Goal: Transaction & Acquisition: Complete application form

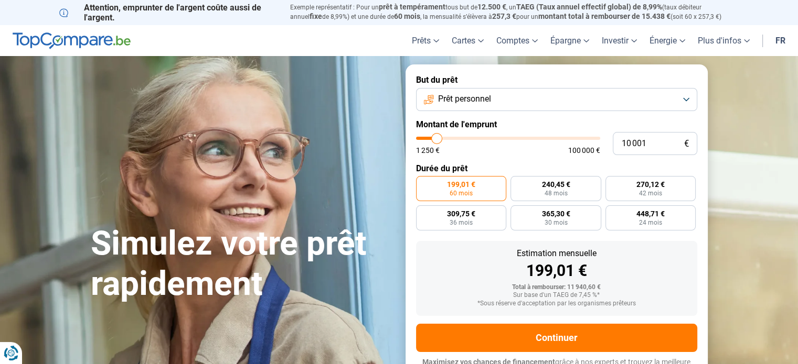
click at [543, 95] on button "Prêt personnel" at bounding box center [556, 99] width 281 height 23
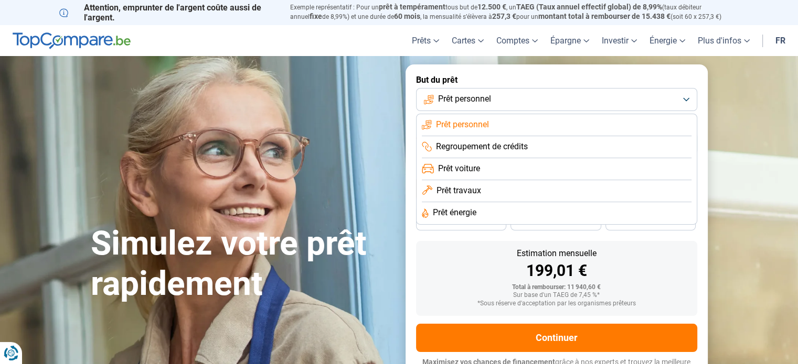
click at [543, 95] on button "Prêt personnel" at bounding box center [556, 99] width 281 height 23
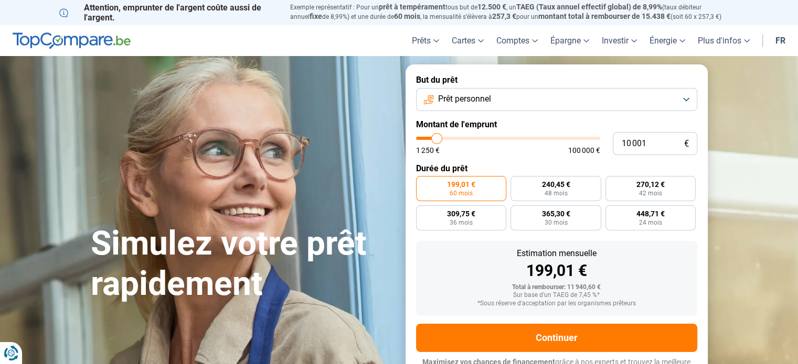
type input "10 250"
type input "10250"
type input "11 500"
type input "11500"
type input "12 750"
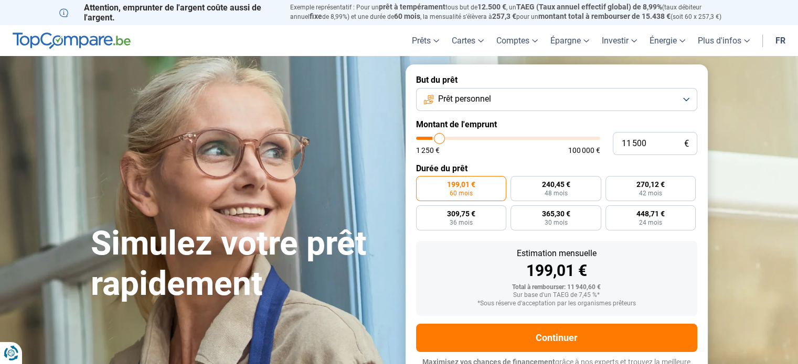
type input "12750"
type input "14 250"
type input "14250"
type input "17 500"
type input "17500"
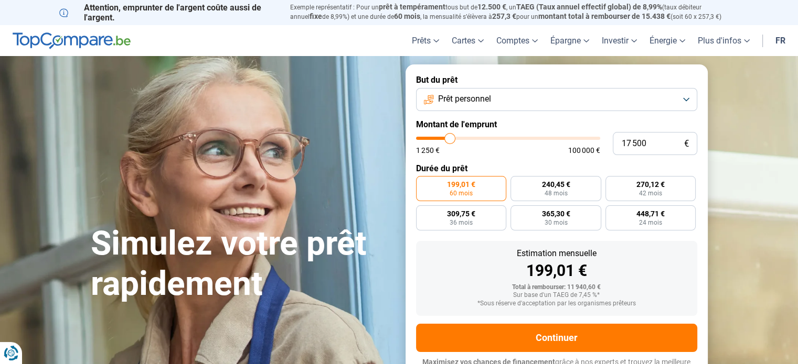
type input "19 750"
type input "19750"
type input "22 750"
type input "22750"
type input "25 500"
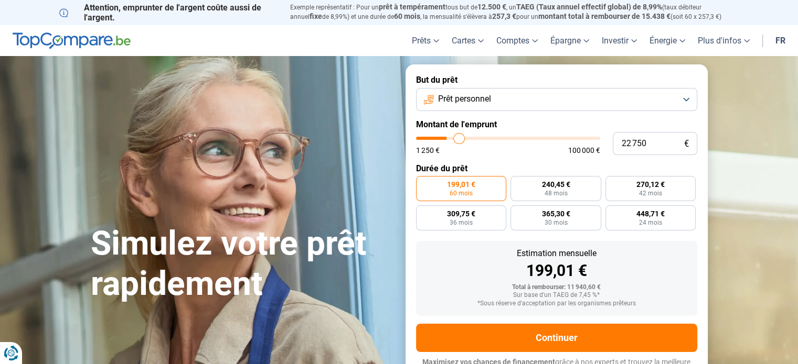
type input "25500"
type input "29 000"
type input "29000"
type input "31 000"
type input "31000"
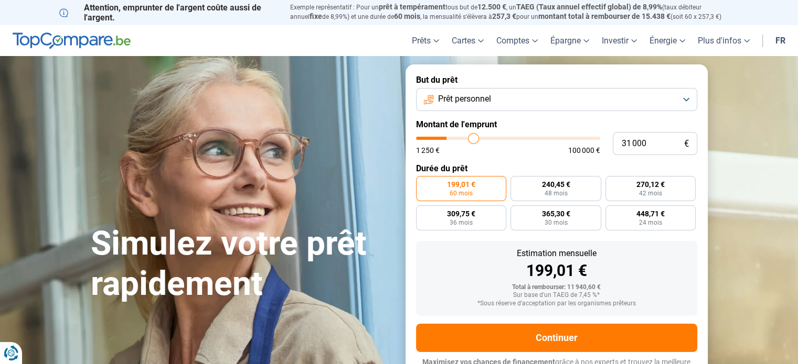
type input "32 750"
type input "32750"
type input "35 000"
type input "35000"
type input "37 250"
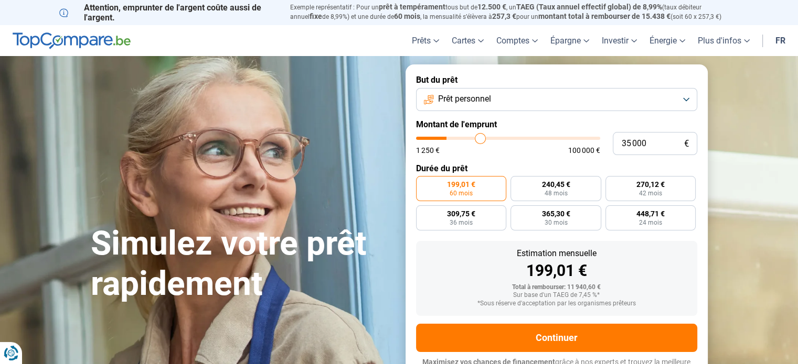
type input "37250"
type input "39 000"
type input "39000"
type input "40 500"
type input "40500"
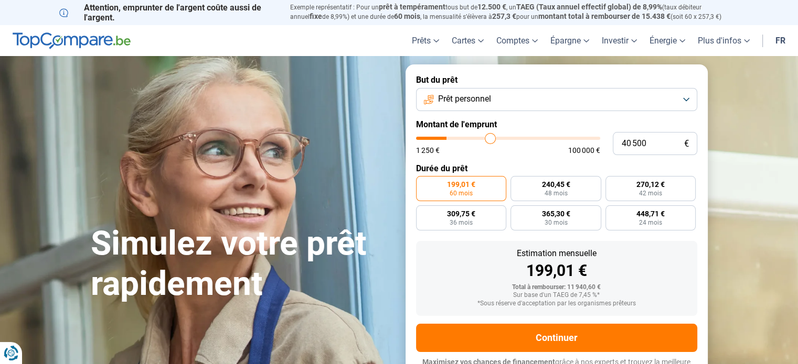
type input "41 750"
type input "41750"
type input "43 750"
type input "43750"
type input "45 250"
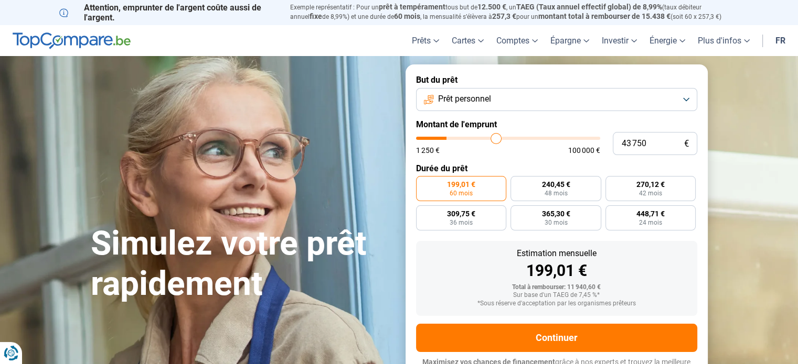
type input "45250"
type input "46 750"
type input "46750"
type input "48 500"
type input "48500"
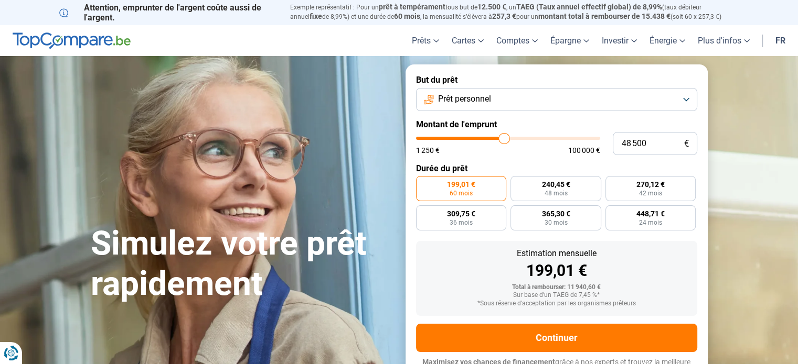
type input "49 750"
type input "49750"
type input "51 500"
type input "51500"
type input "53 500"
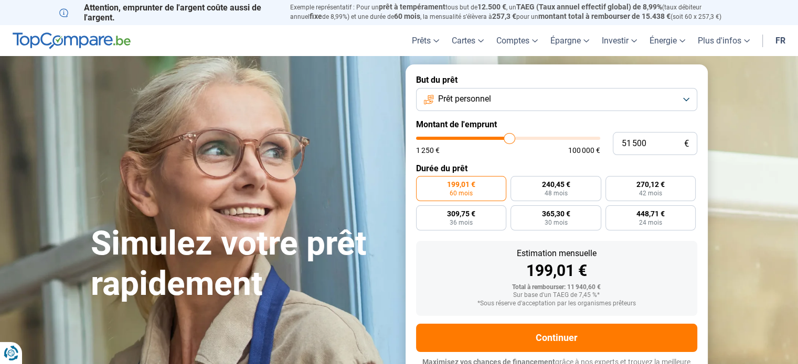
type input "53500"
type input "57 000"
type input "57000"
type input "60 500"
type input "60500"
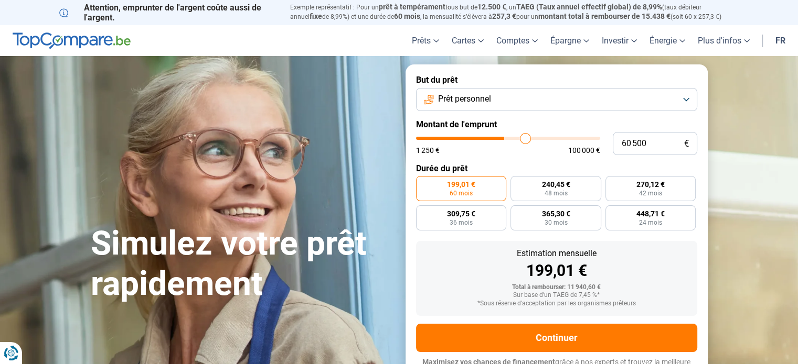
type input "63 250"
type input "63250"
type input "65 000"
type input "65000"
type input "65 500"
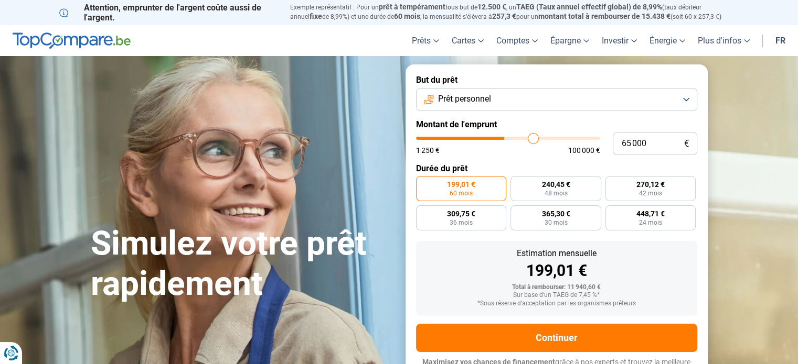
type input "65500"
type input "65 750"
type input "65750"
type input "66 500"
type input "66500"
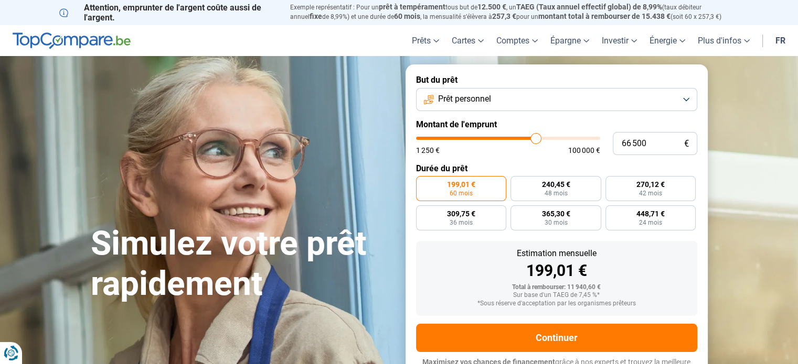
type input "67 500"
type input "67500"
type input "68 750"
type input "68750"
type input "69 500"
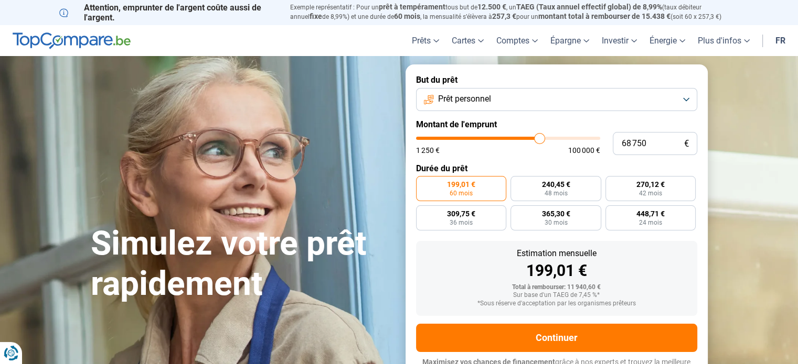
type input "69500"
type input "69 750"
type input "69750"
type input "70 000"
type input "70000"
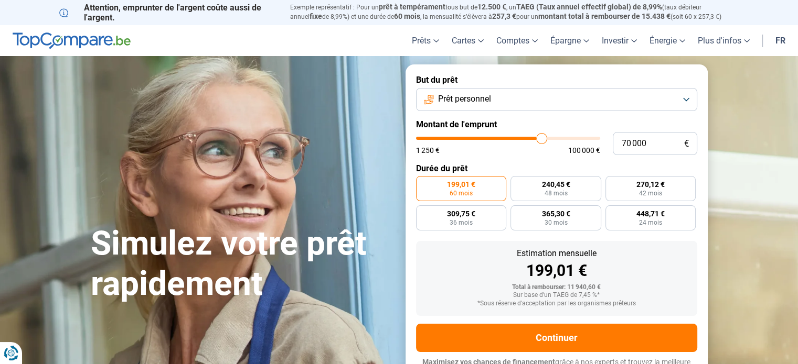
type input "70 500"
type input "70500"
type input "70 750"
type input "70750"
type input "71 500"
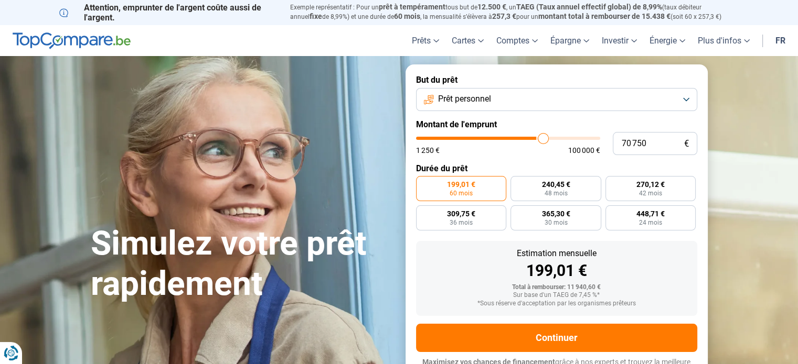
type input "71500"
type input "72 000"
type input "72000"
type input "72 500"
type input "72500"
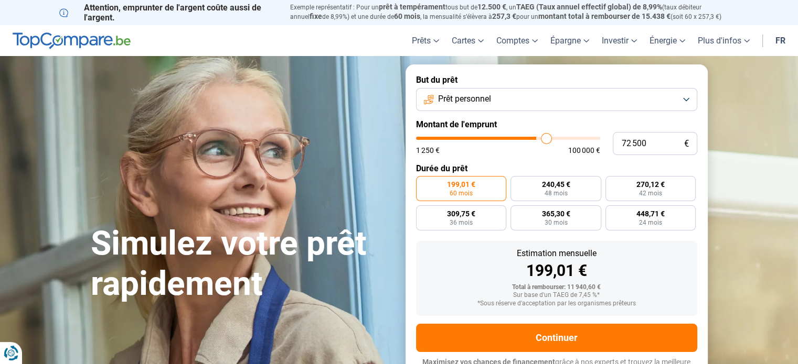
type input "73 500"
type input "73500"
type input "73 250"
type input "73250"
type input "72 250"
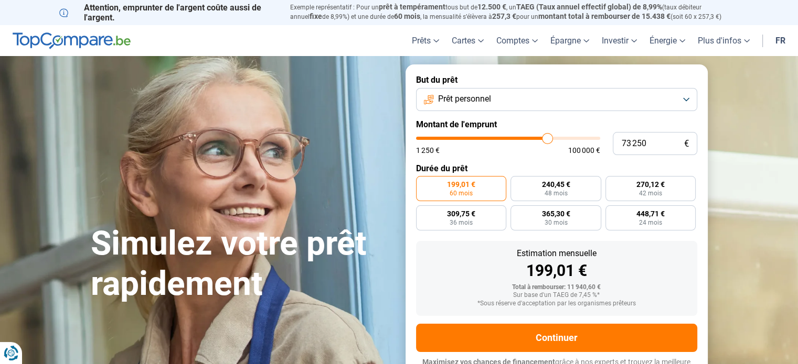
type input "72250"
type input "70 500"
type input "70500"
type input "69 250"
type input "69250"
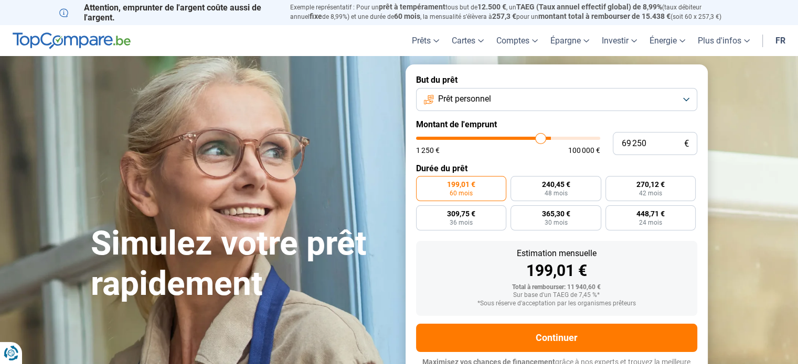
type input "66 750"
type input "66750"
type input "65 000"
type input "65000"
type input "63 750"
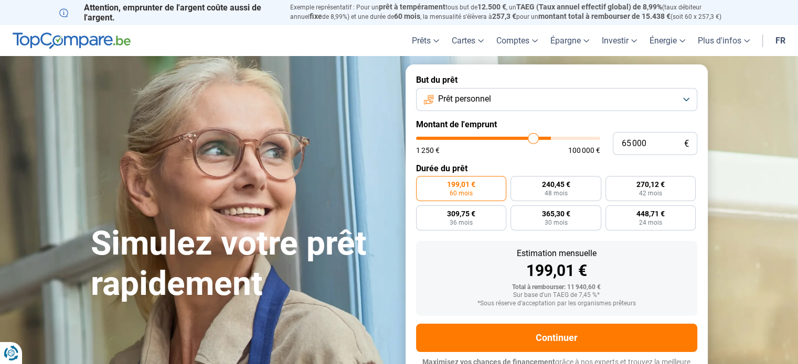
type input "63750"
type input "63 250"
type input "63250"
type input "62 750"
type input "62750"
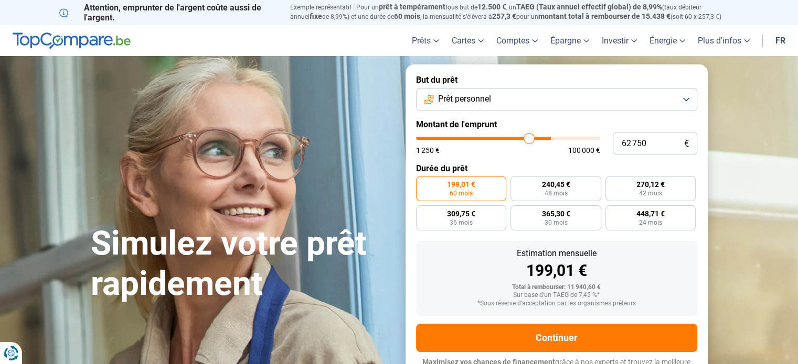
type input "62 000"
type input "62000"
type input "61 750"
type input "61750"
type input "61 250"
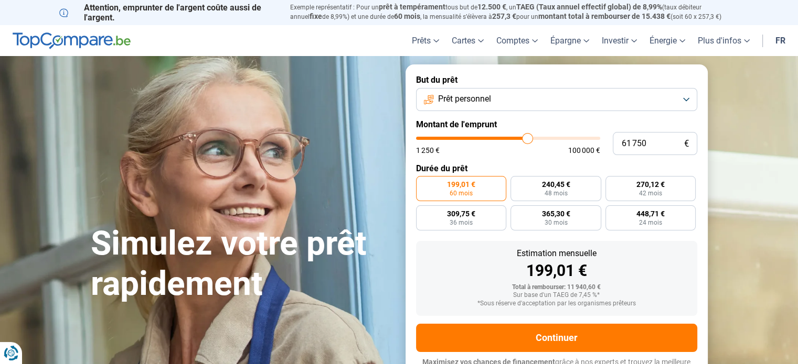
type input "61250"
type input "61 000"
type input "61000"
type input "60 750"
type input "60750"
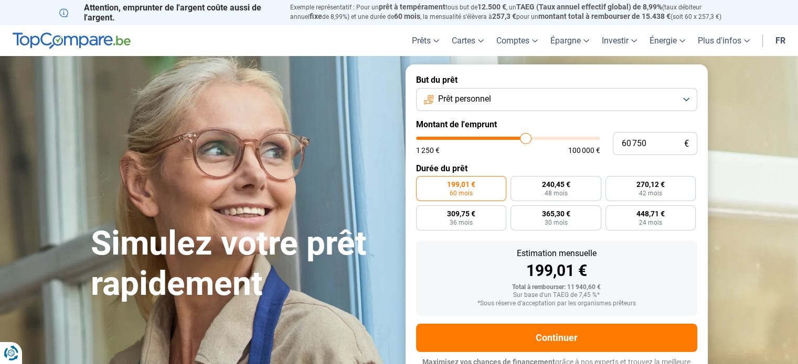
type input "60 500"
type input "60500"
type input "60 000"
type input "60000"
type input "59 250"
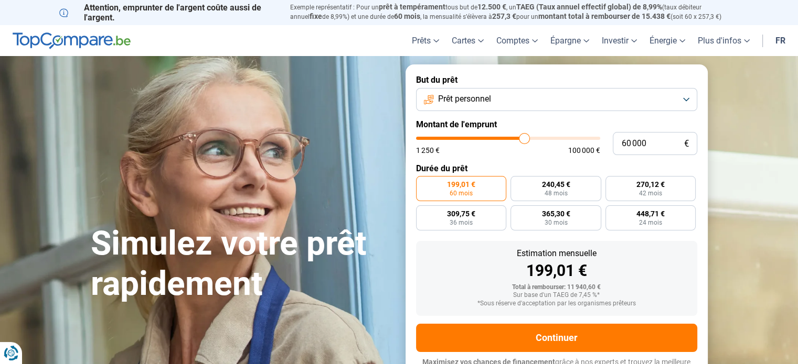
type input "59250"
type input "58 000"
type input "58000"
type input "57 250"
type input "57250"
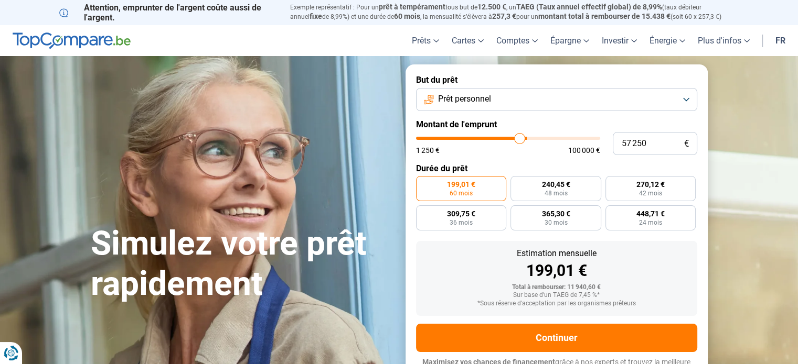
type input "57 000"
type input "57000"
type input "56 500"
type input "56500"
type input "56 250"
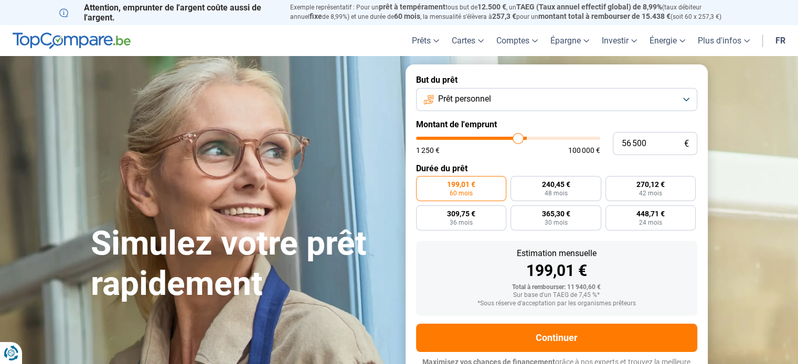
type input "56250"
type input "55 750"
type input "55750"
type input "55 500"
type input "55500"
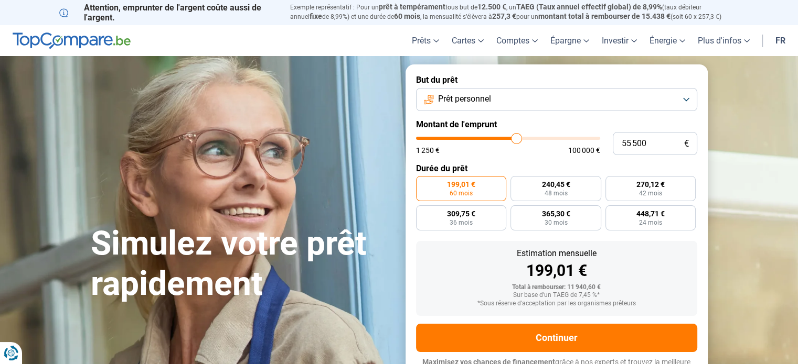
type input "55 250"
type input "55250"
type input "54 750"
type input "54750"
type input "54 500"
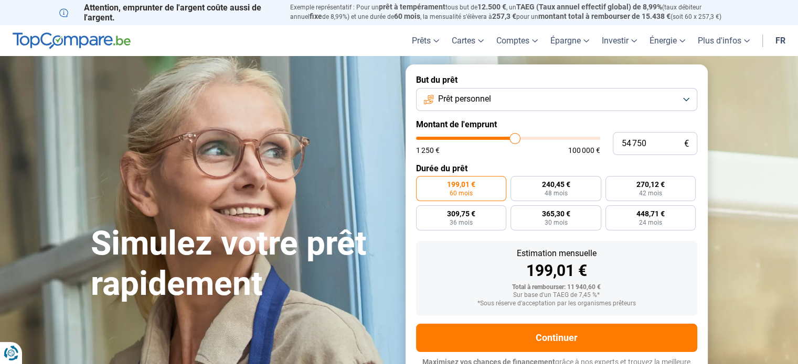
type input "54500"
type input "54 250"
type input "54250"
type input "54 000"
type input "54000"
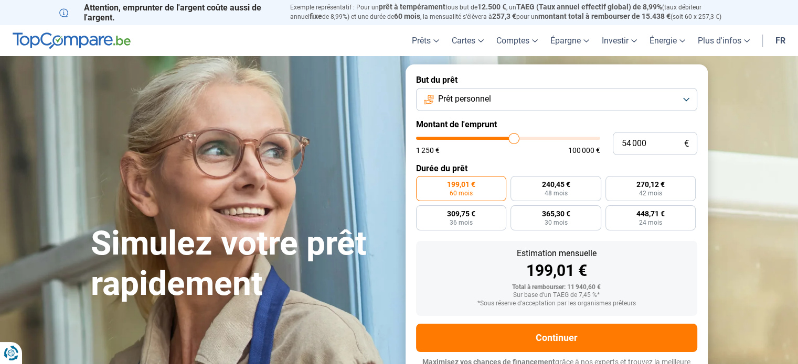
type input "53 750"
type input "53750"
type input "53 500"
type input "53500"
type input "53 000"
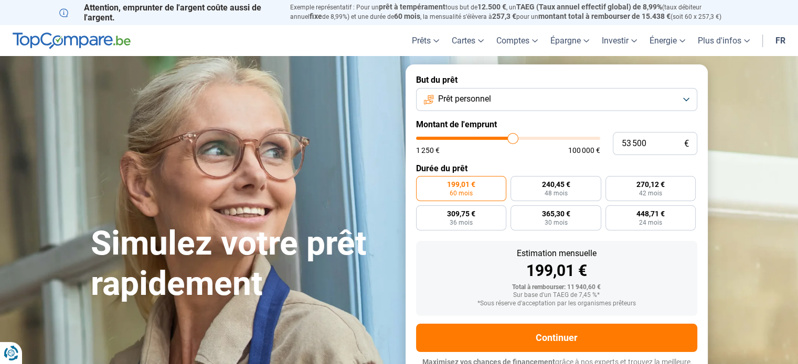
type input "53000"
type input "52 750"
type input "52750"
type input "52 500"
type input "52500"
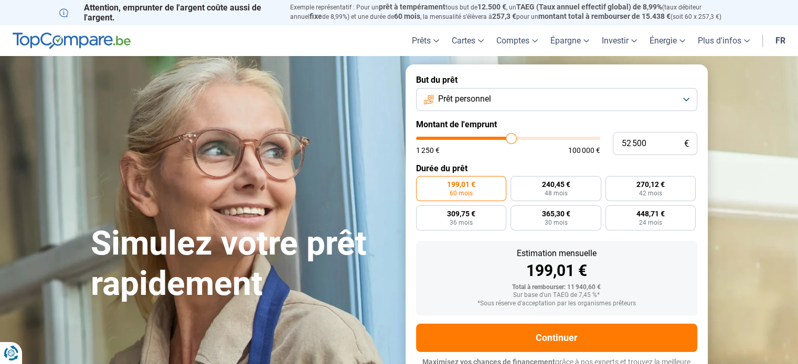
type input "52 250"
type input "52250"
type input "52 000"
type input "52000"
type input "51 750"
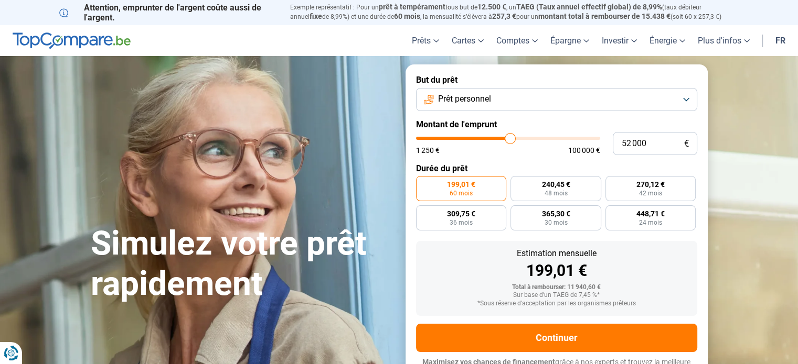
type input "51750"
type input "51 500"
type input "51500"
type input "51 000"
type input "51000"
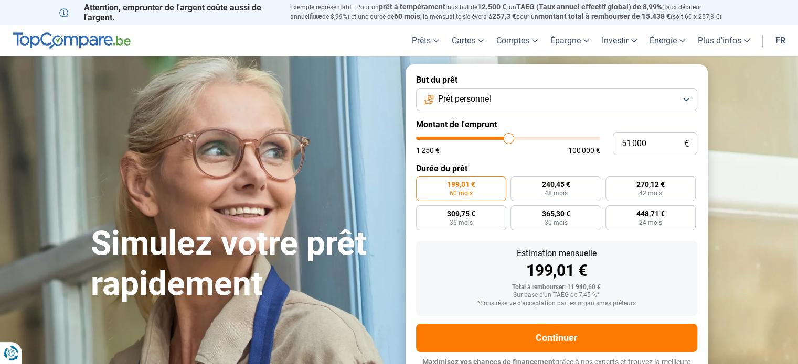
type input "50 750"
type input "50750"
type input "50 500"
type input "50500"
type input "50 250"
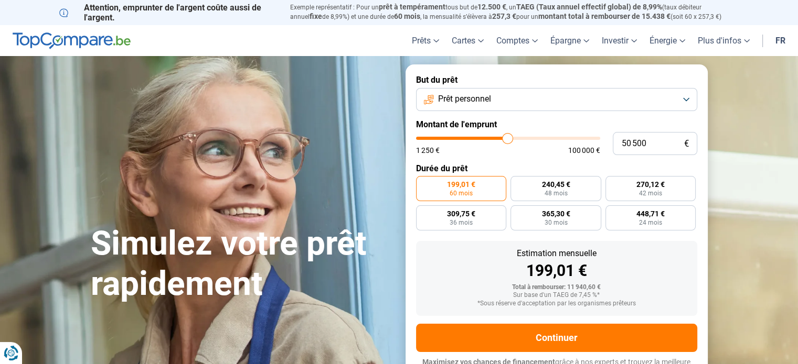
type input "50250"
type input "49 750"
type input "49750"
type input "49 500"
type input "49500"
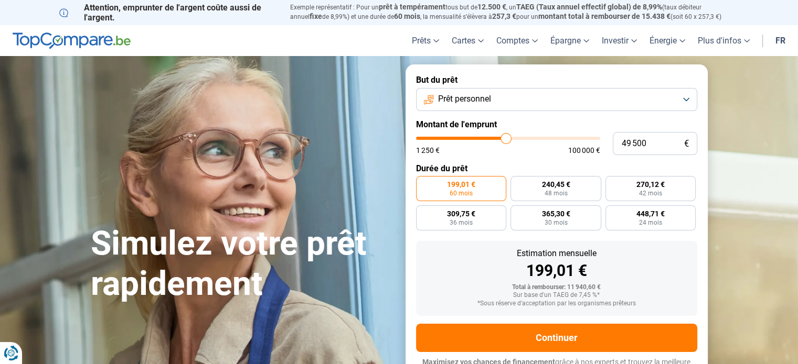
type input "50 000"
type input "50000"
type input "50 250"
type input "50250"
type input "50 000"
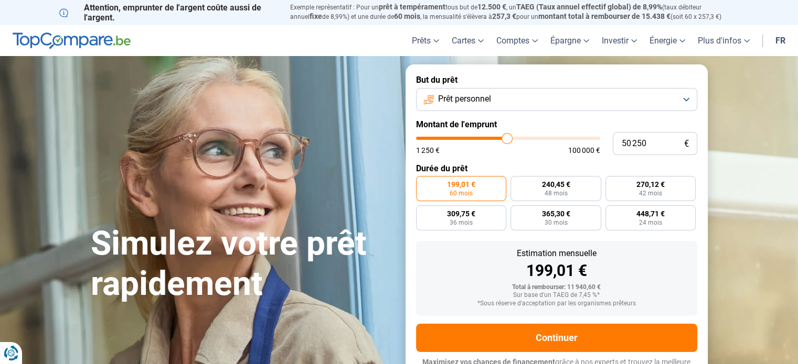
type input "50000"
type input "49 750"
type input "49750"
type input "50 000"
drag, startPoint x: 437, startPoint y: 138, endPoint x: 506, endPoint y: 140, distance: 69.3
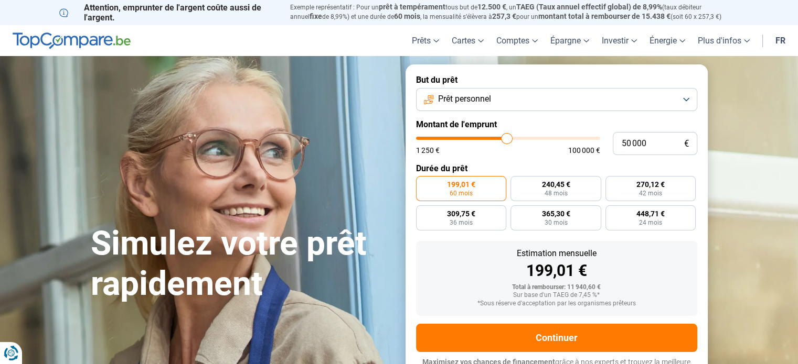
type input "50000"
click at [506, 140] on input "range" at bounding box center [508, 138] width 184 height 3
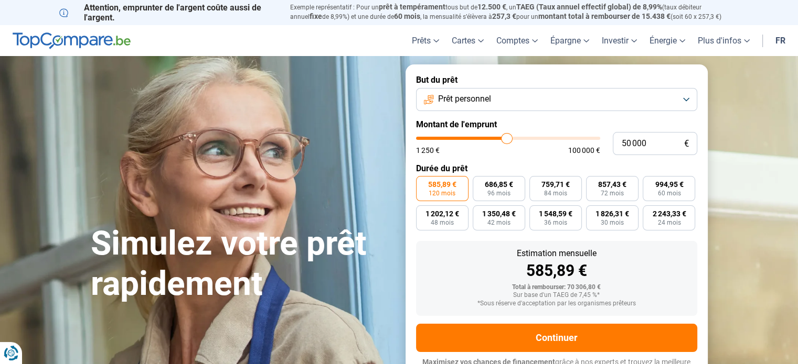
scroll to position [14, 0]
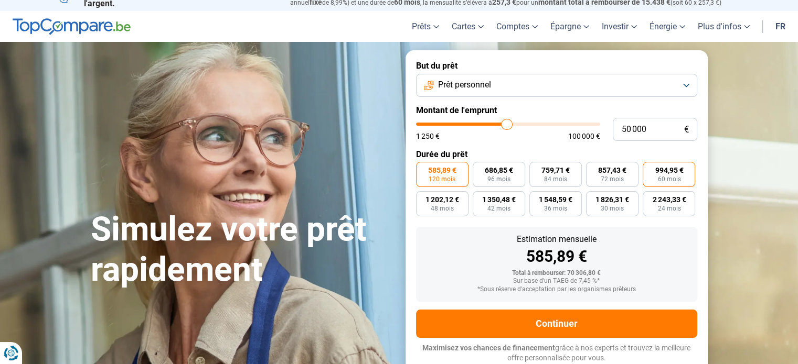
click at [660, 178] on span "60 mois" at bounding box center [668, 179] width 23 height 6
click at [649, 169] on input "994,95 € 60 mois" at bounding box center [645, 165] width 7 height 7
radio input "true"
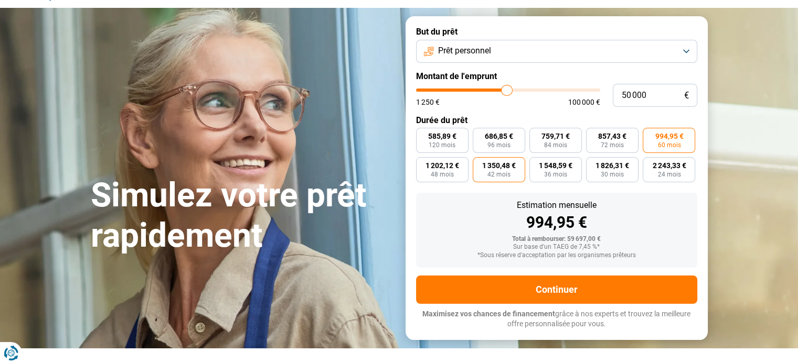
scroll to position [67, 0]
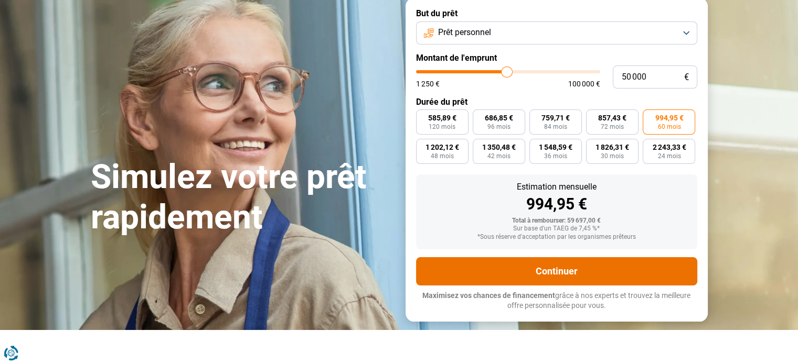
click at [574, 266] on button "Continuer" at bounding box center [556, 272] width 281 height 28
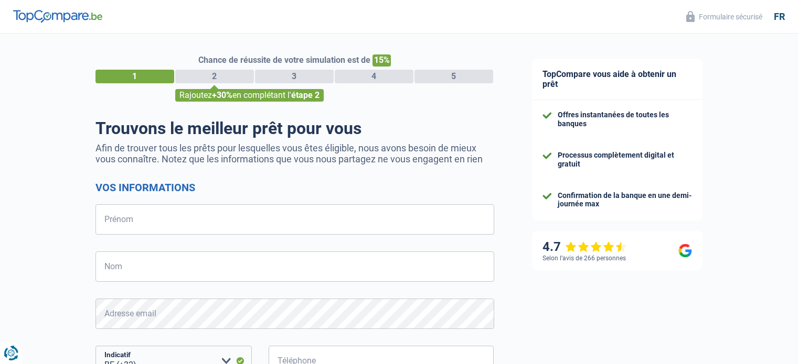
select select "32"
click at [153, 228] on input "Prénom" at bounding box center [294, 220] width 399 height 30
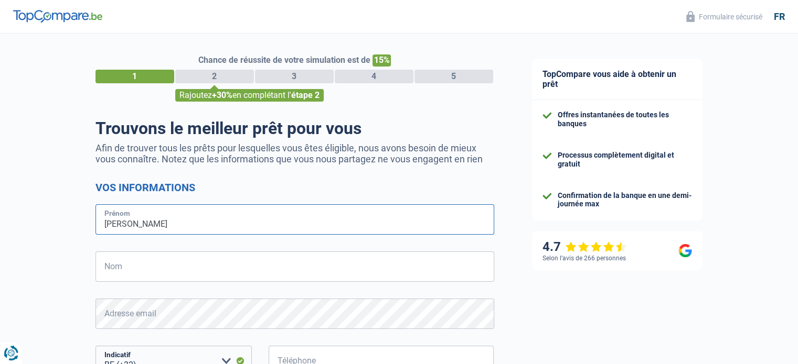
type input "[PERSON_NAME]"
type input "Vandecauter"
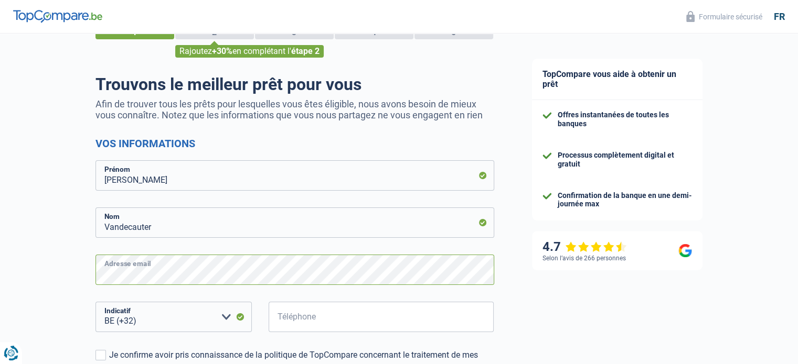
scroll to position [105, 0]
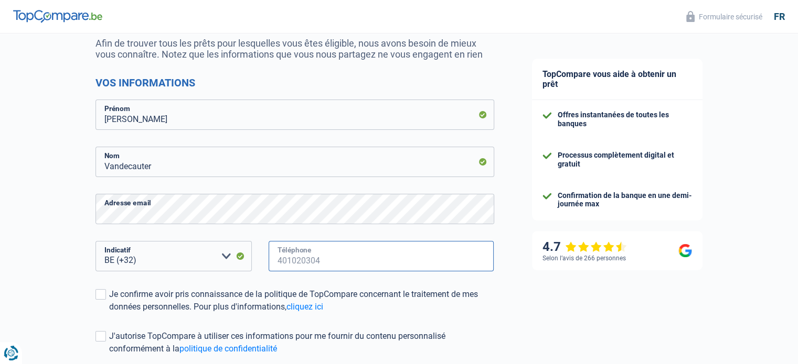
click at [323, 259] on input "Téléphone" at bounding box center [382, 256] width 226 height 30
type input "495916959"
click at [102, 293] on span at bounding box center [100, 294] width 10 height 10
click at [109, 314] on input "Je confirme avoir pris connaissance de la politique de TopCompare concernant le…" at bounding box center [109, 314] width 0 height 0
click at [103, 338] on span at bounding box center [100, 336] width 10 height 10
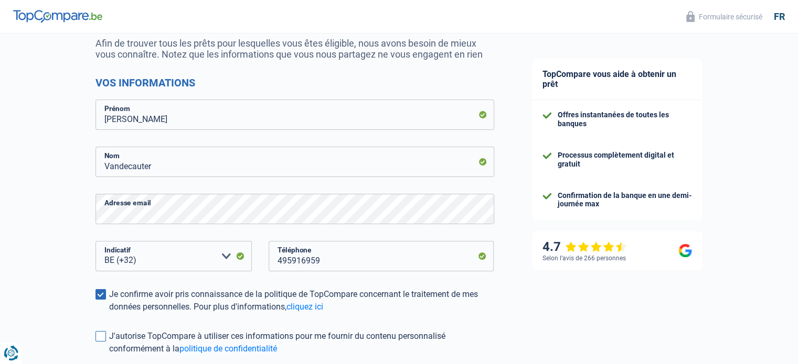
click at [109, 356] on input "J'autorise TopCompare à utiliser ces informations pour me fournir du contenu pe…" at bounding box center [109, 356] width 0 height 0
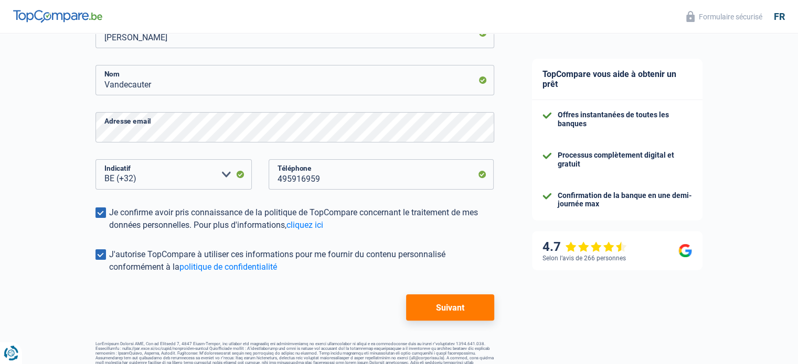
scroll to position [206, 0]
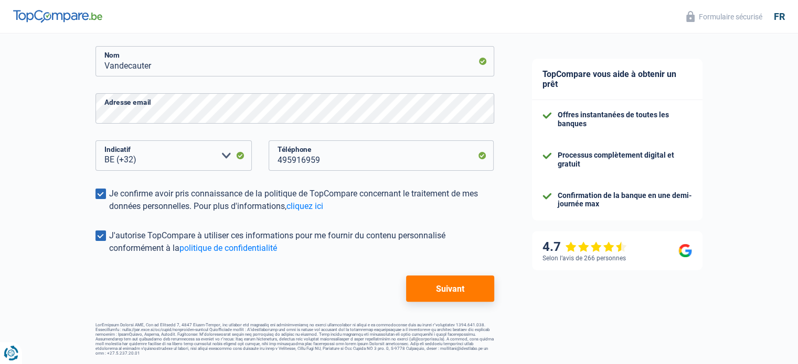
click at [434, 292] on button "Suivant" at bounding box center [450, 289] width 88 height 26
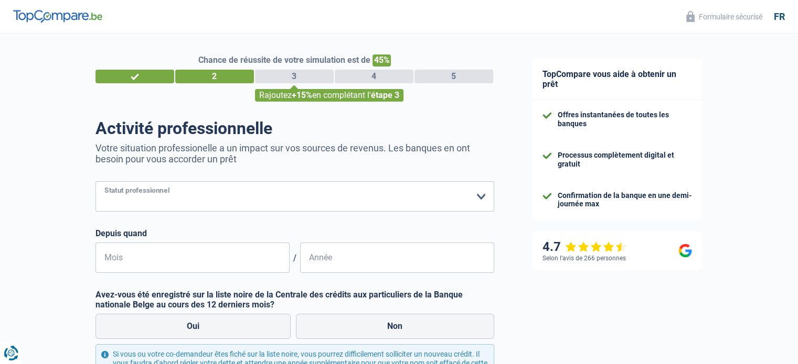
click at [166, 200] on select "Ouvrier Employé privé Employé public Invalide Indépendant Pensionné Chômeur Mut…" at bounding box center [294, 196] width 399 height 30
select select "privateEmployee"
click at [95, 182] on select "Ouvrier Employé privé Employé public Invalide Indépendant Pensionné Chômeur Mut…" at bounding box center [294, 196] width 399 height 30
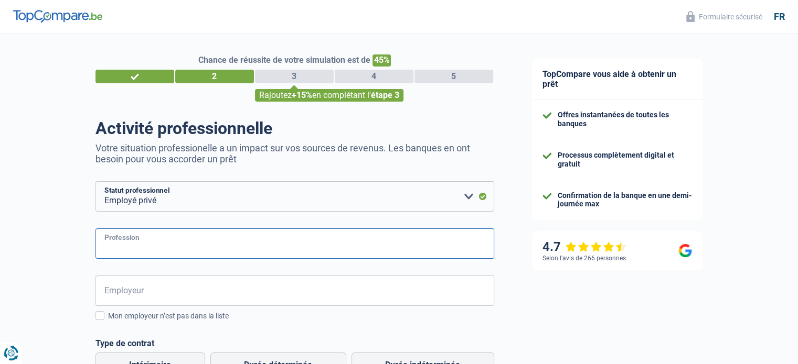
click at [144, 251] on input "Profession" at bounding box center [294, 244] width 399 height 30
drag, startPoint x: 207, startPoint y: 251, endPoint x: 72, endPoint y: 253, distance: 134.8
click at [72, 253] on div "Chance de réussite de votre simulation est de 45% 1 2 3 4 5 Rajoutez +15% en co…" at bounding box center [256, 341] width 513 height 625
paste input "ment Manager"
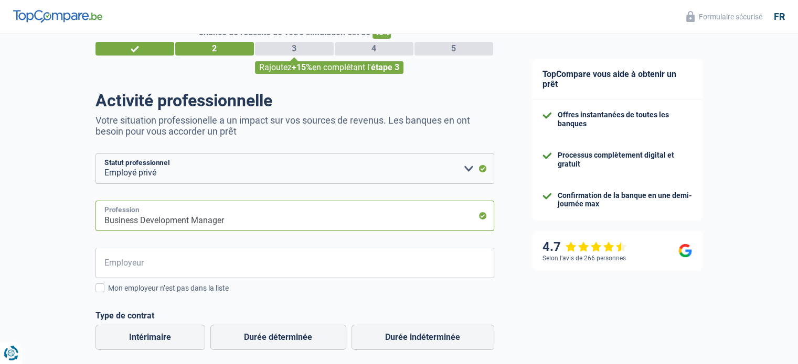
scroll to position [52, 0]
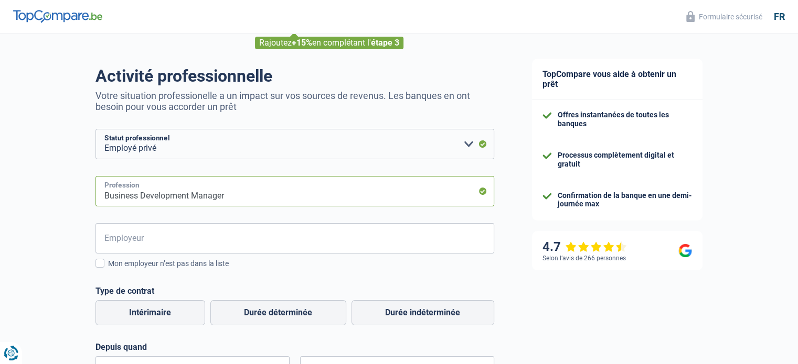
type input "Business Development Manager"
click at [133, 249] on input "Employeur" at bounding box center [294, 238] width 399 height 30
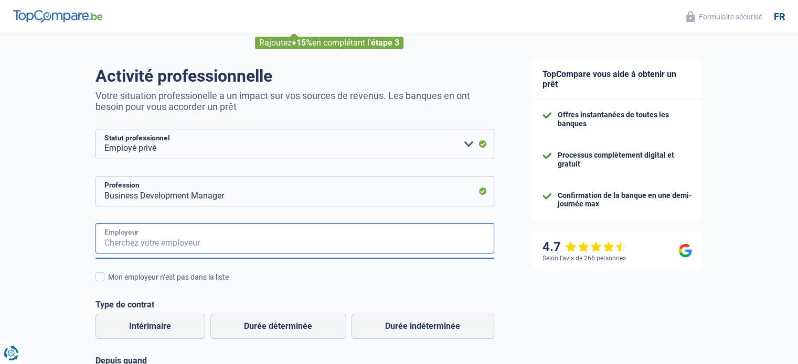
click at [132, 247] on input "Employeur" at bounding box center [294, 238] width 399 height 30
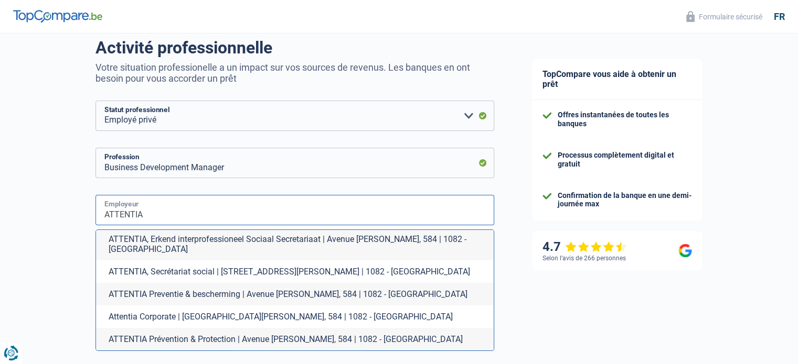
scroll to position [105, 0]
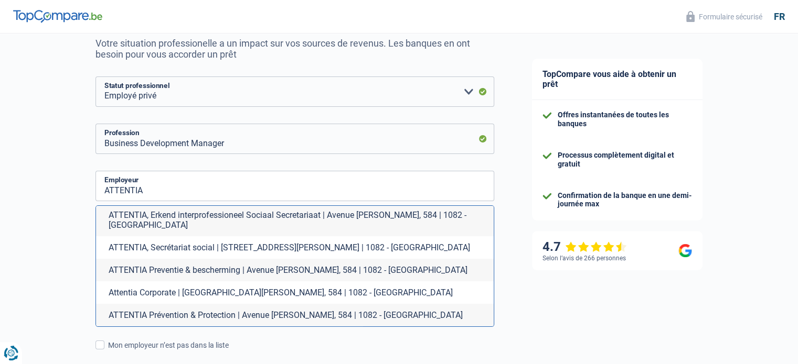
click at [172, 293] on li "Attentia Corporate | [GEOGRAPHIC_DATA][PERSON_NAME], 584 | 1082 - [GEOGRAPHIC_D…" at bounding box center [295, 293] width 398 height 23
type input "Attentia Corporate | [GEOGRAPHIC_DATA][PERSON_NAME], 584 | 1082 - [GEOGRAPHIC_D…"
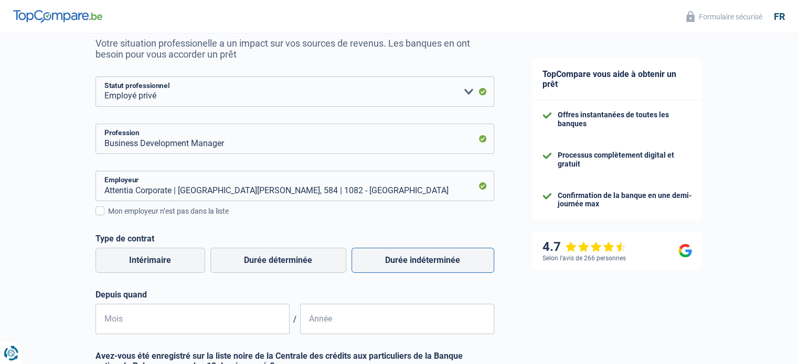
click at [416, 261] on label "Durée indéterminée" at bounding box center [422, 260] width 143 height 25
click at [416, 261] on input "Durée indéterminée" at bounding box center [422, 260] width 143 height 25
radio input "true"
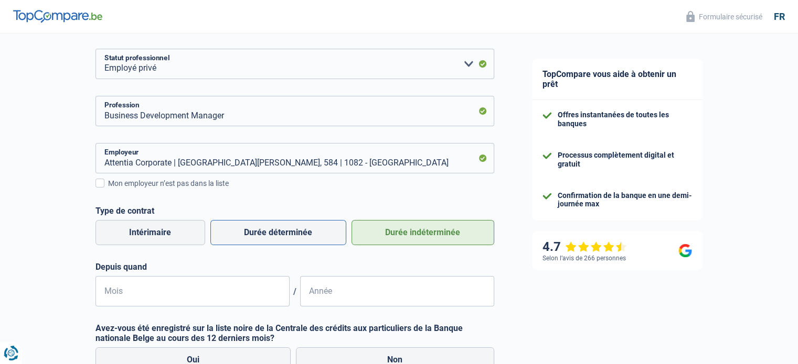
scroll to position [157, 0]
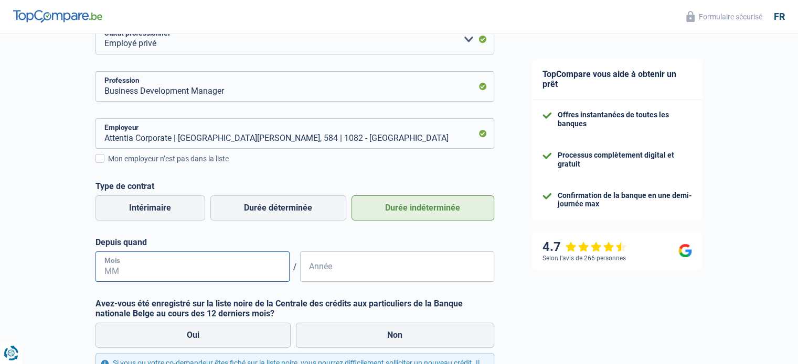
click at [170, 264] on input "Mois" at bounding box center [192, 267] width 194 height 30
type input "07"
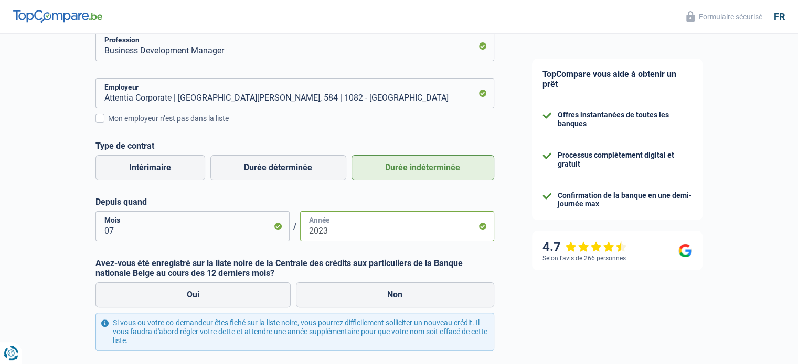
scroll to position [210, 0]
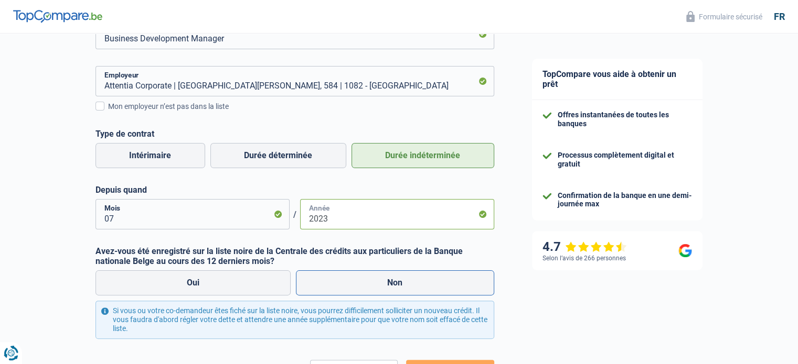
type input "2023"
click at [405, 284] on label "Non" at bounding box center [395, 283] width 198 height 25
click at [405, 284] on input "Non" at bounding box center [395, 283] width 198 height 25
radio input "true"
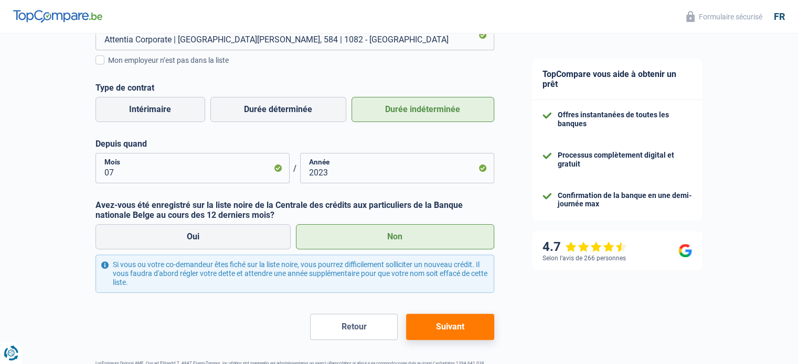
scroll to position [294, 0]
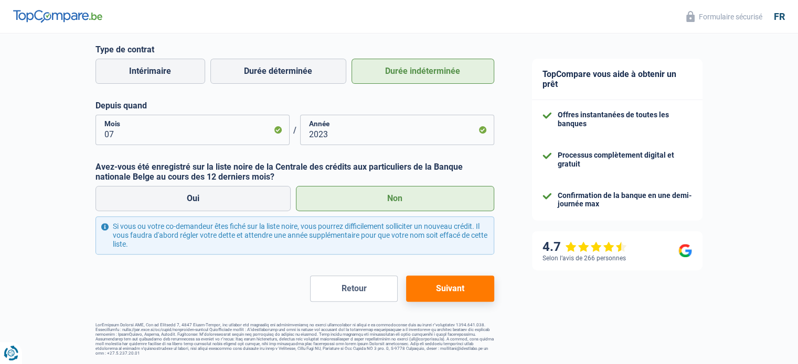
click at [448, 288] on button "Suivant" at bounding box center [450, 289] width 88 height 26
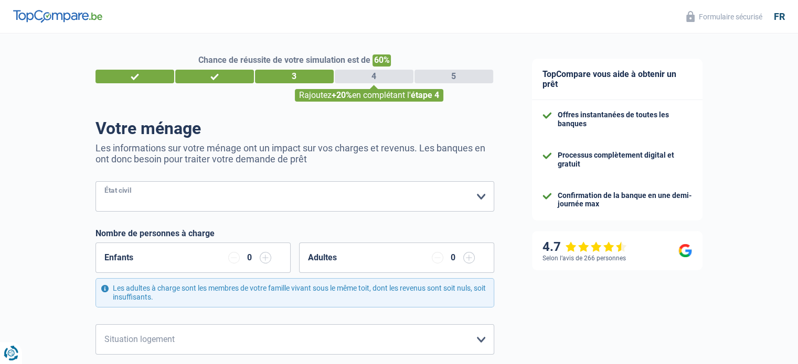
click at [143, 199] on select "[PERSON_NAME](e) Cohabitant(e) légal(e) Divorcé(e) Veuf(ve) Séparé (de fait) Ve…" at bounding box center [294, 196] width 399 height 30
select select "married"
click at [95, 182] on select "[PERSON_NAME](e) Cohabitant(e) légal(e) Divorcé(e) Veuf(ve) Séparé (de fait) Ve…" at bounding box center [294, 196] width 399 height 30
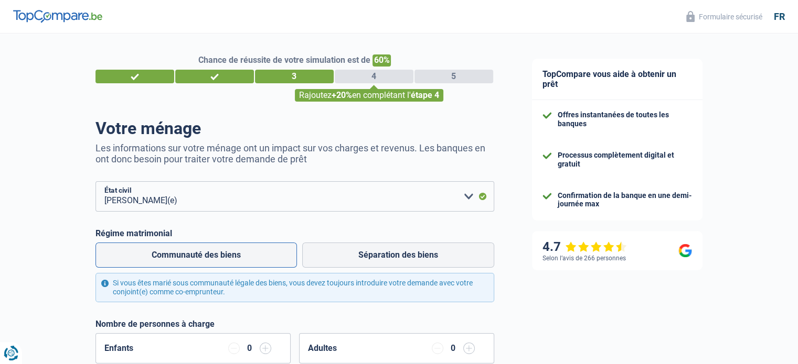
click at [241, 257] on label "Communauté des biens" at bounding box center [195, 255] width 201 height 25
click at [241, 257] on input "Communauté des biens" at bounding box center [195, 255] width 201 height 25
radio input "true"
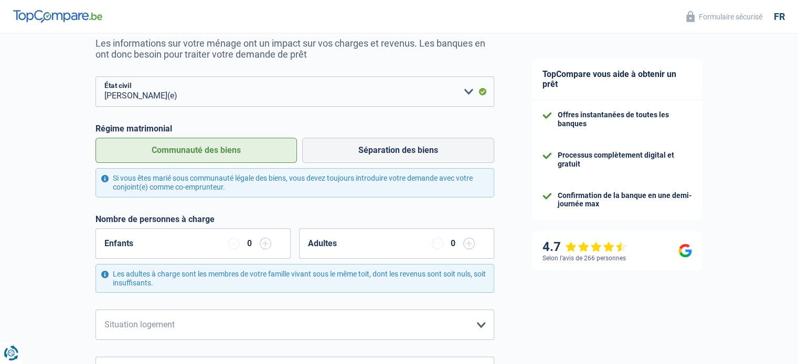
scroll to position [157, 0]
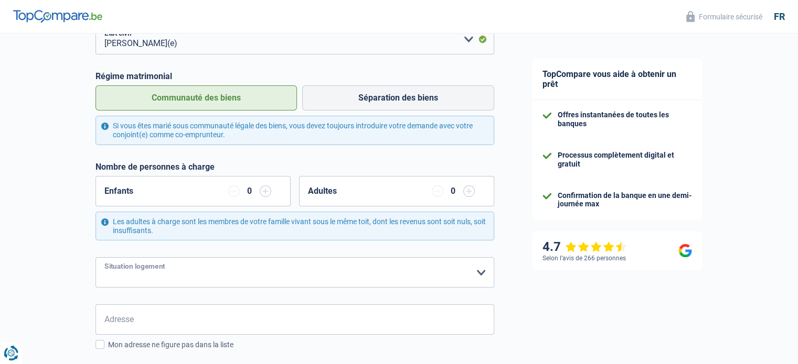
click at [246, 269] on select "Locataire Propriétaire avec prêt hypothécaire Propriétaire sans prêt hypothécai…" at bounding box center [294, 273] width 399 height 30
select select "rents"
click at [95, 258] on select "Locataire Propriétaire avec prêt hypothécaire Propriétaire sans prêt hypothécai…" at bounding box center [294, 273] width 399 height 30
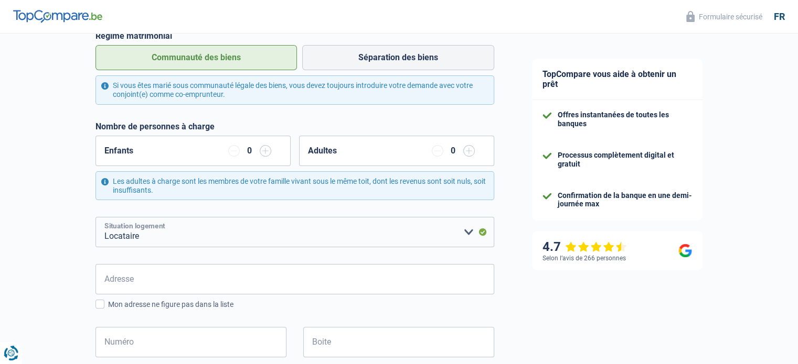
scroll to position [262, 0]
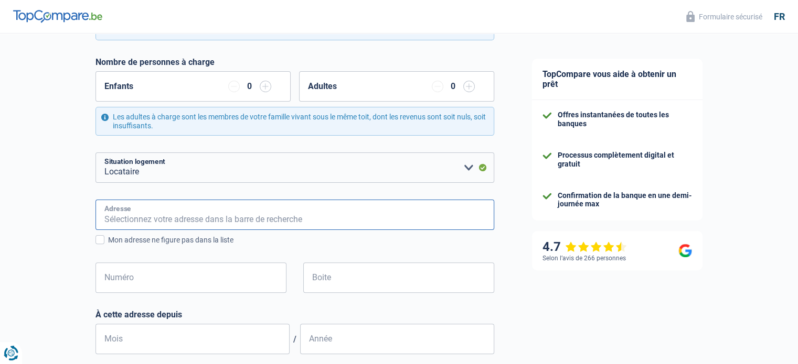
click at [164, 209] on input "Adresse" at bounding box center [294, 215] width 399 height 30
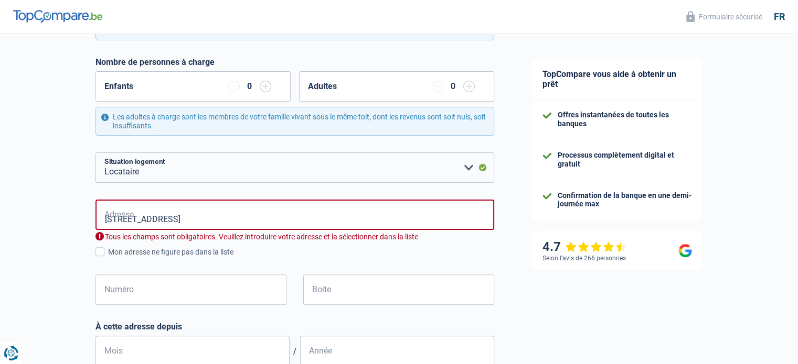
type input "[STREET_ADDRESS]"
type input "10"
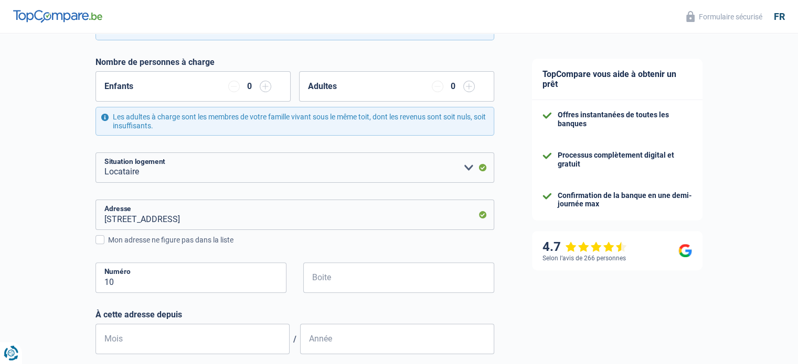
scroll to position [315, 0]
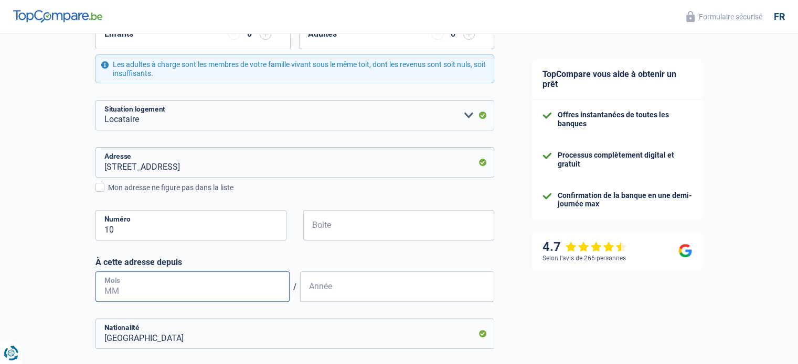
click at [156, 287] on input "Mois" at bounding box center [192, 287] width 194 height 30
type input "04"
click at [310, 289] on input "Année" at bounding box center [397, 287] width 194 height 30
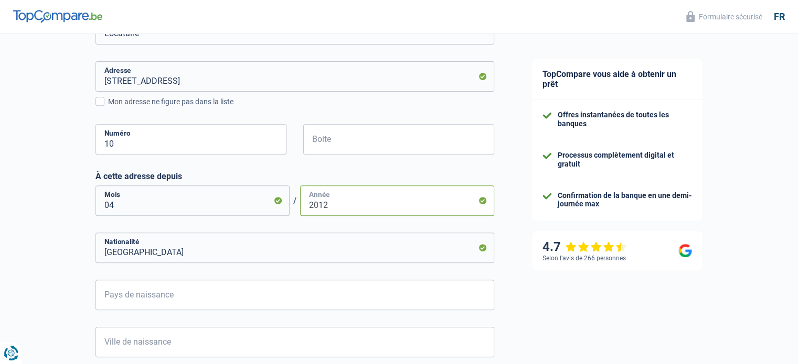
scroll to position [420, 0]
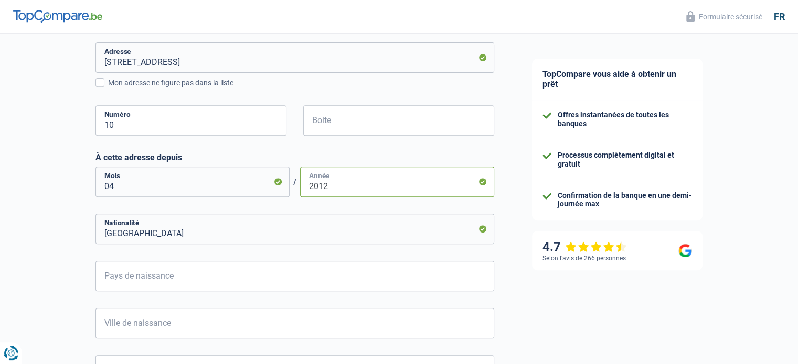
type input "2012"
click at [248, 284] on input "Pays de naissance" at bounding box center [294, 276] width 399 height 30
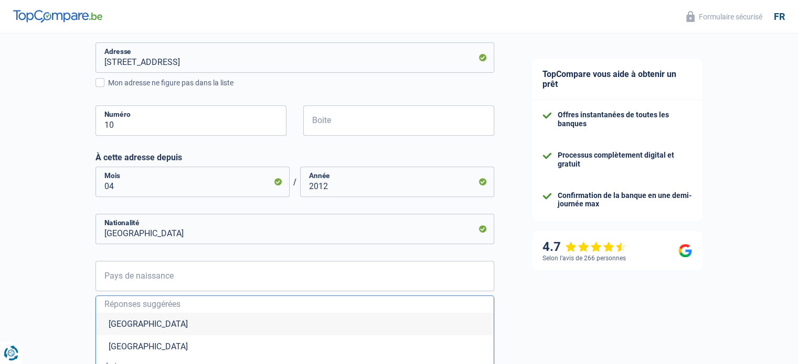
click at [143, 330] on li "[GEOGRAPHIC_DATA]" at bounding box center [295, 324] width 398 height 23
type input "[GEOGRAPHIC_DATA]"
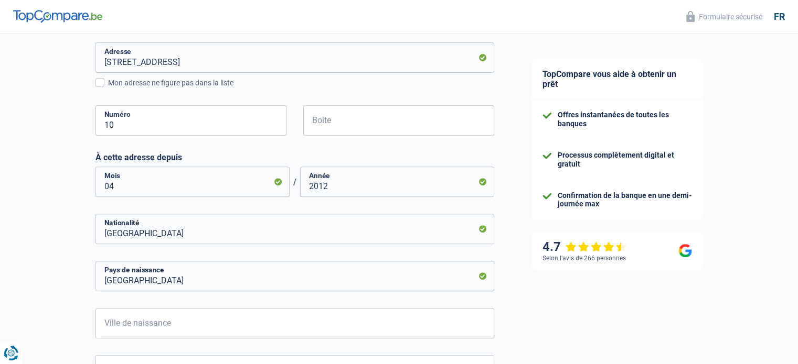
scroll to position [472, 0]
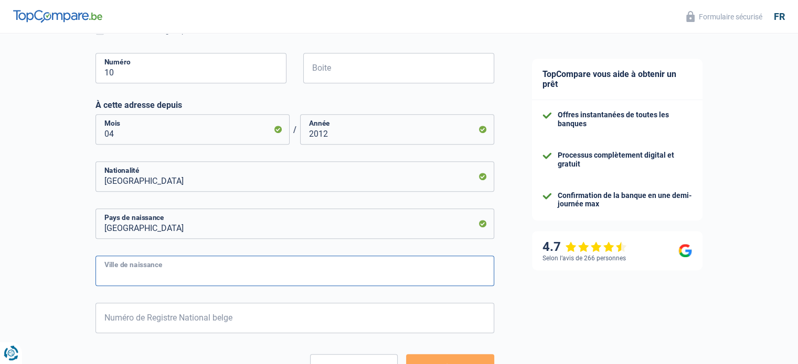
click at [143, 272] on input "Ville de naissance" at bounding box center [294, 271] width 399 height 30
type input "berchem sainte agathe"
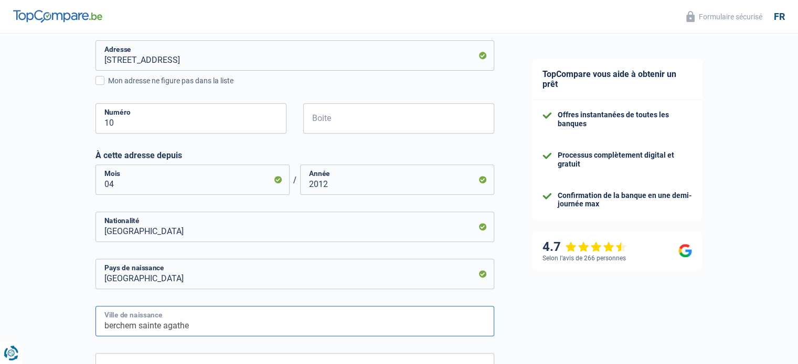
scroll to position [341, 0]
